Goal: Information Seeking & Learning: Understand process/instructions

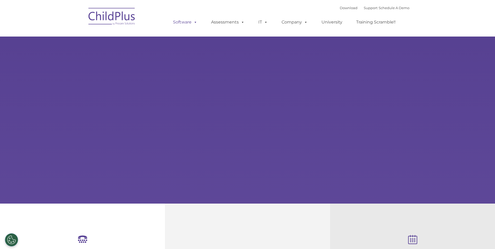
select select "MEDIUM"
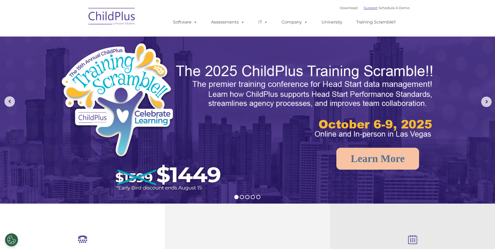
click at [366, 7] on link "Support" at bounding box center [371, 8] width 14 height 4
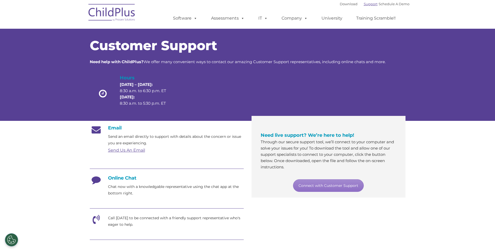
click at [365, 4] on link "Support" at bounding box center [371, 4] width 14 height 4
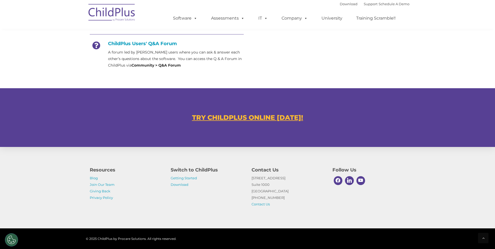
scroll to position [265, 0]
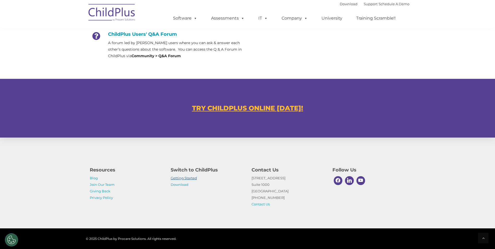
click at [194, 177] on link "Getting Started" at bounding box center [184, 178] width 26 height 4
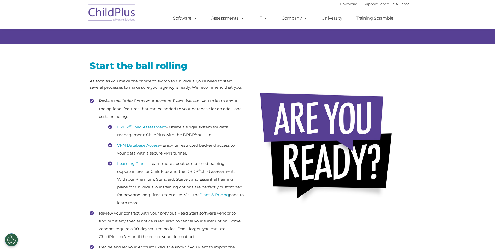
scroll to position [48, 0]
